Goal: Information Seeking & Learning: Learn about a topic

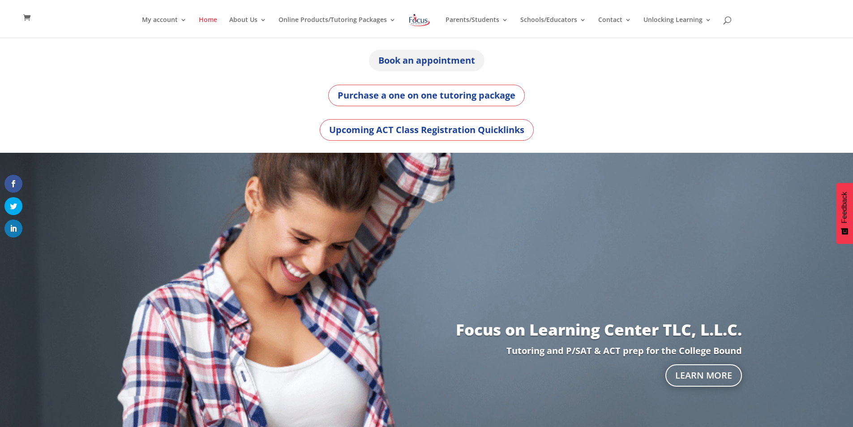
click at [452, 62] on link "Book an appointment" at bounding box center [427, 60] width 116 height 21
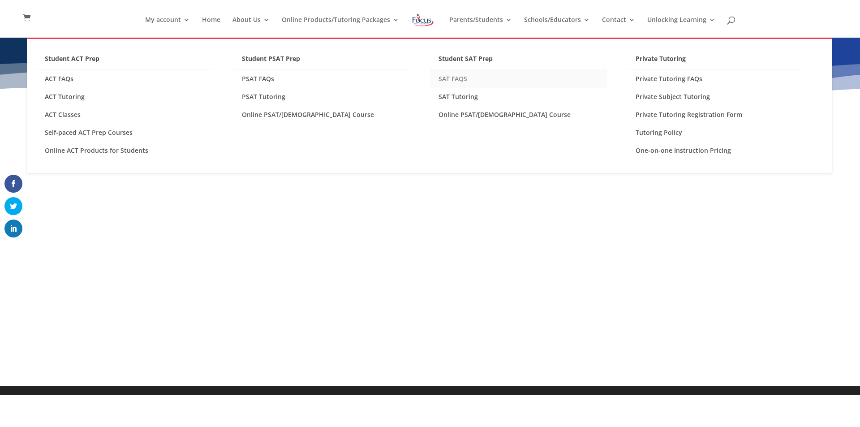
click at [460, 79] on link "SAT FAQS" at bounding box center [517, 79] width 177 height 18
